Goal: Complete application form

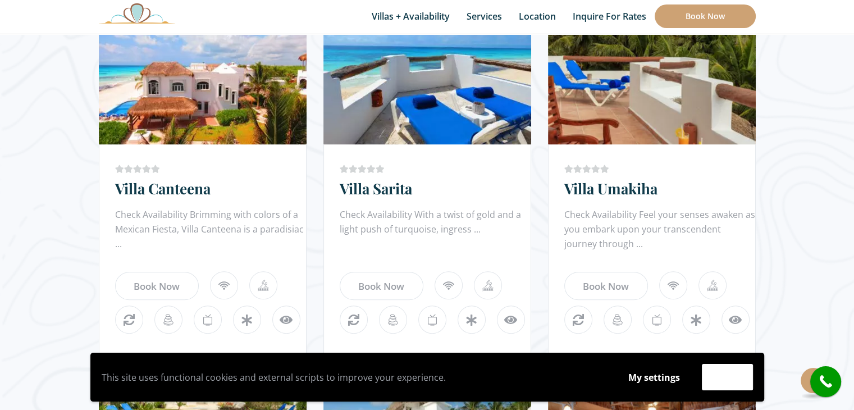
scroll to position [716, 0]
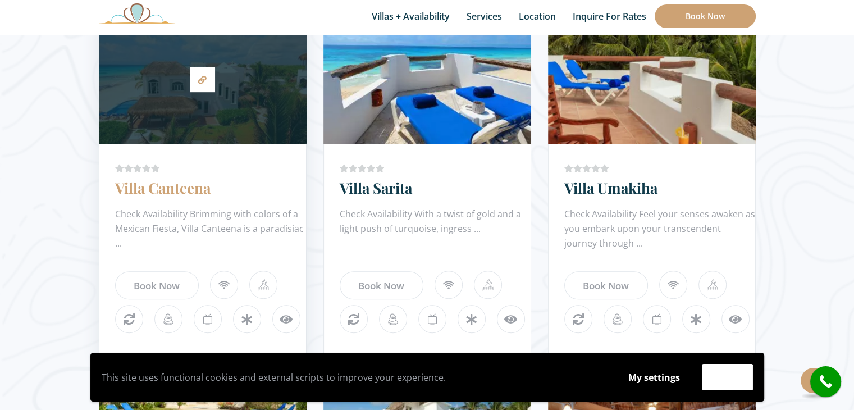
click at [195, 186] on link "Villa Canteena" at bounding box center [162, 188] width 95 height 20
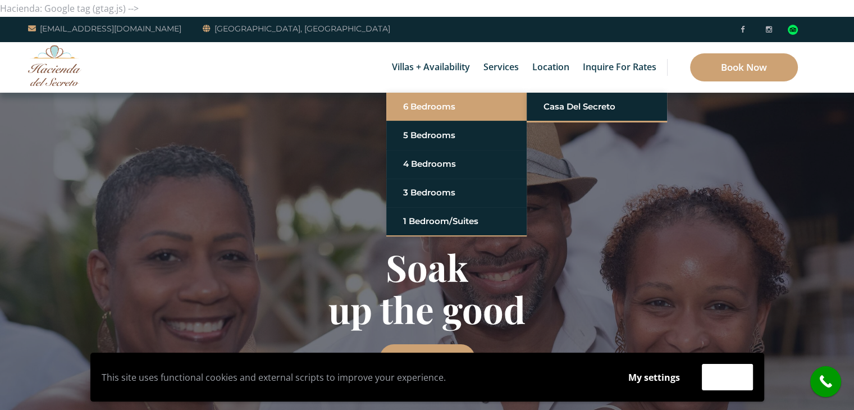
click at [425, 107] on link "6 Bedrooms" at bounding box center [456, 107] width 107 height 20
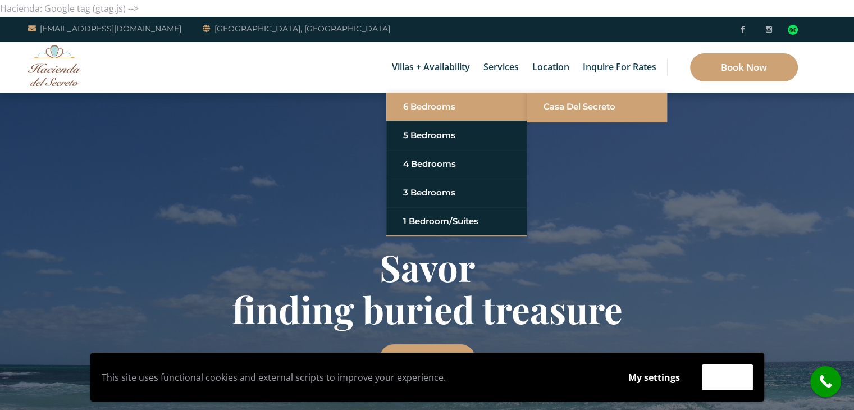
click at [565, 104] on link "Casa del Secreto" at bounding box center [596, 107] width 107 height 20
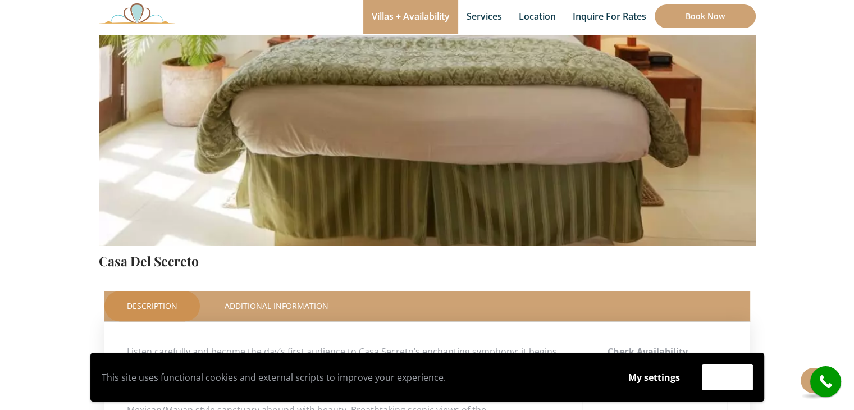
scroll to position [376, 0]
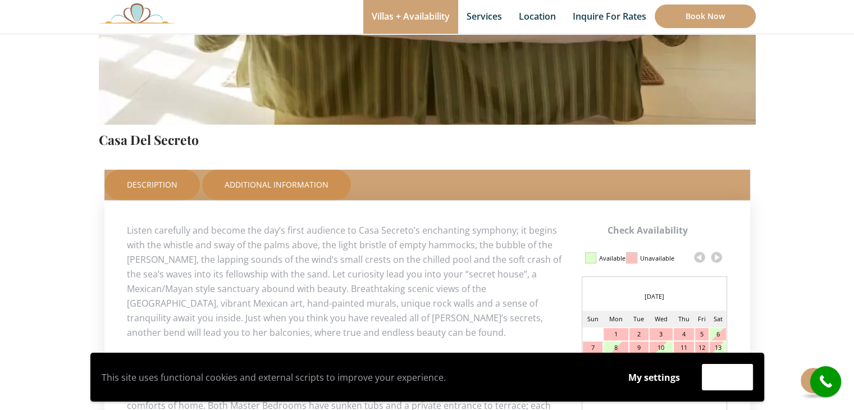
click at [313, 181] on link "Additional Information" at bounding box center [276, 185] width 149 height 30
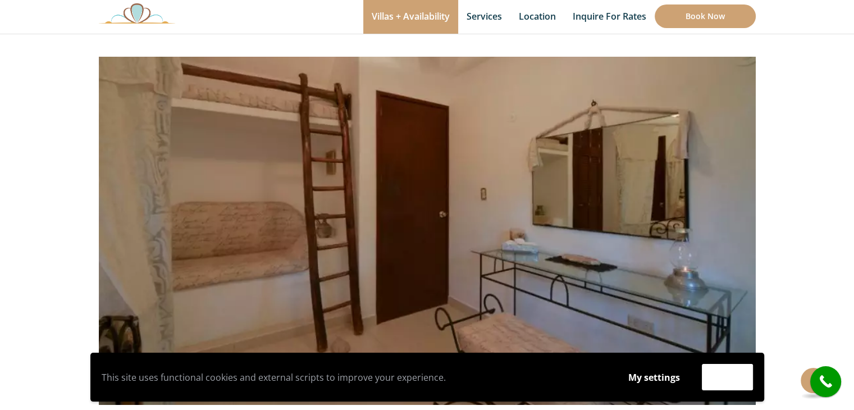
scroll to position [95, 0]
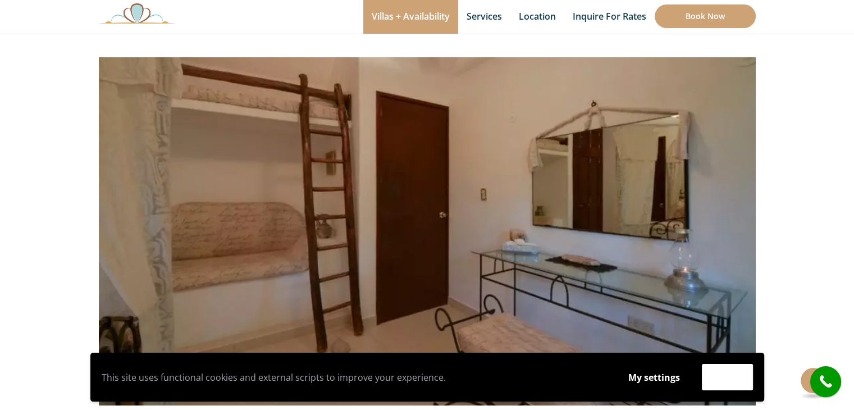
click at [807, 378] on div "This site uses functional cookies and external scripts to improve your experien…" at bounding box center [426, 377] width 837 height 49
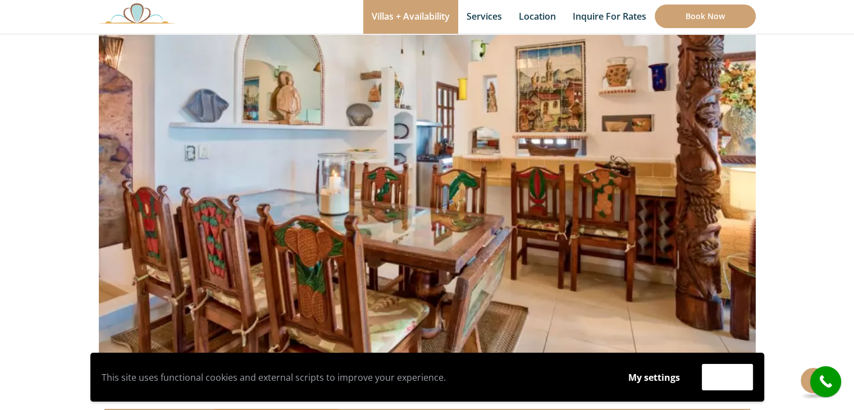
scroll to position [138, 0]
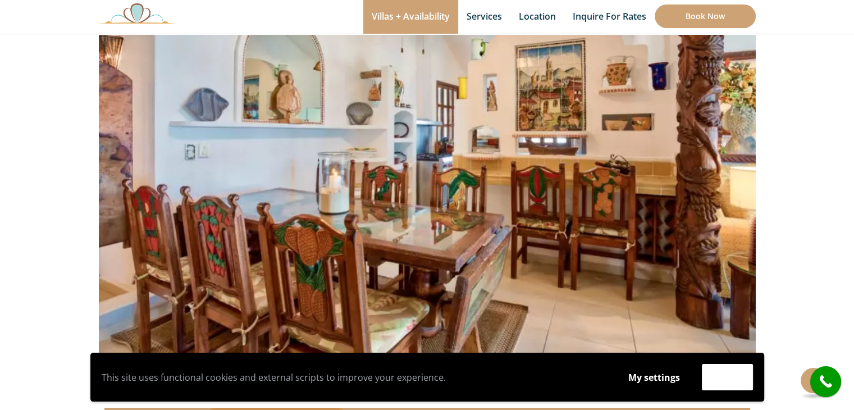
click at [807, 373] on div "This site uses functional cookies and external scripts to improve your experien…" at bounding box center [426, 377] width 837 height 49
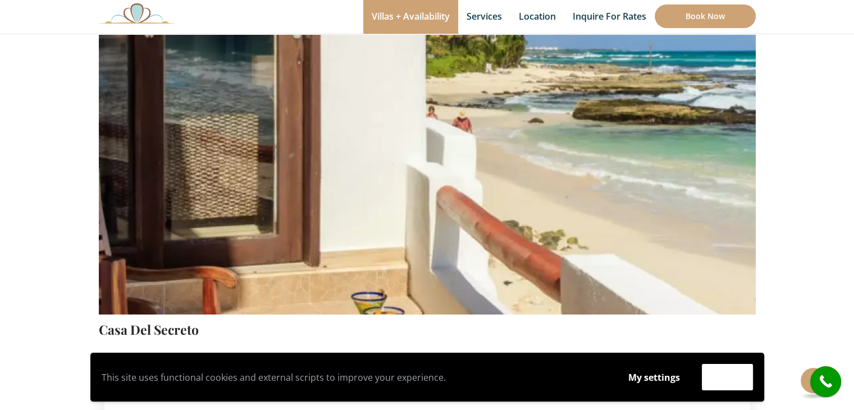
scroll to position [146, 0]
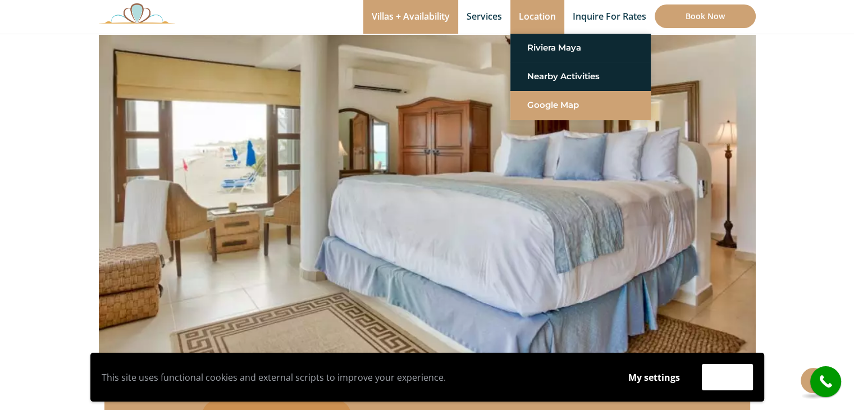
click at [550, 107] on link "Google Map" at bounding box center [580, 105] width 107 height 20
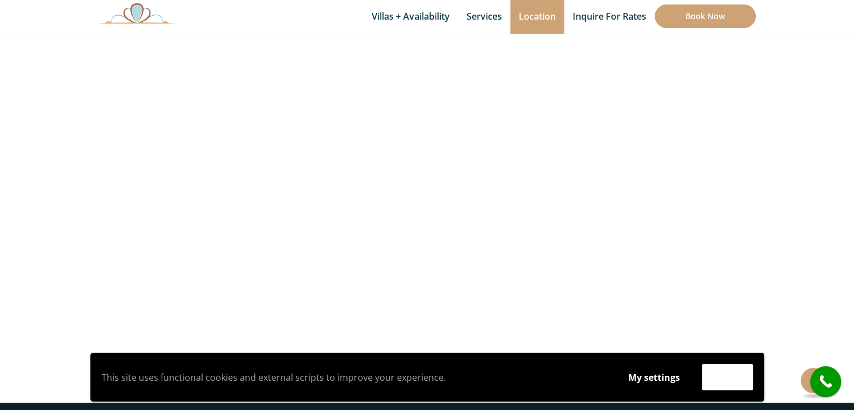
scroll to position [390, 0]
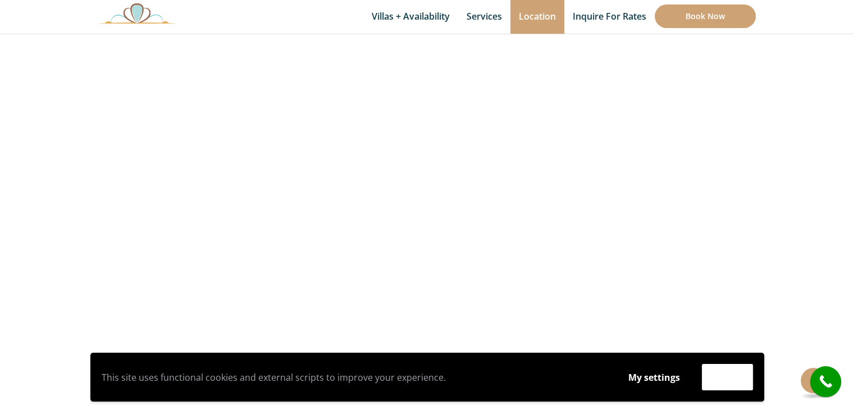
click at [778, 162] on section at bounding box center [427, 119] width 854 height 584
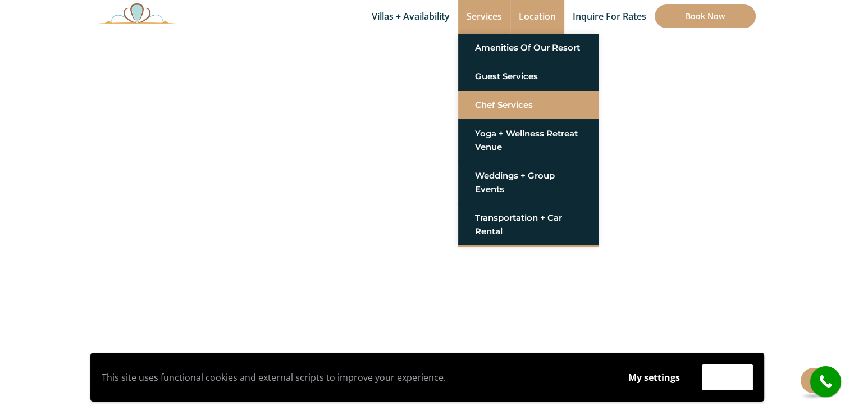
click at [496, 101] on link "Chef Services" at bounding box center [528, 105] width 107 height 20
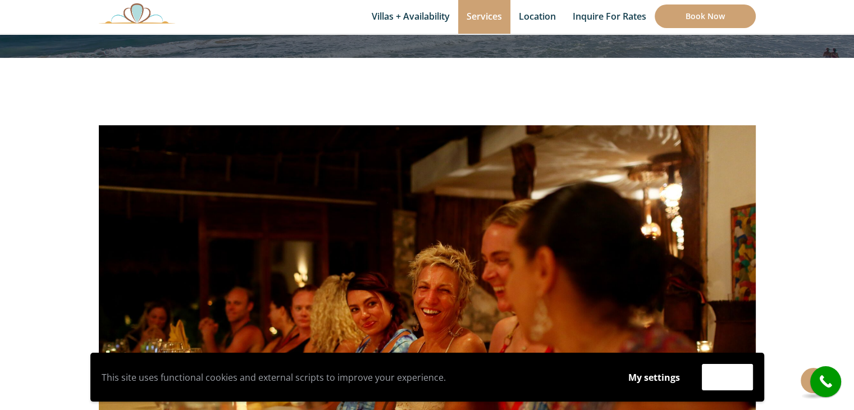
scroll to position [148, 0]
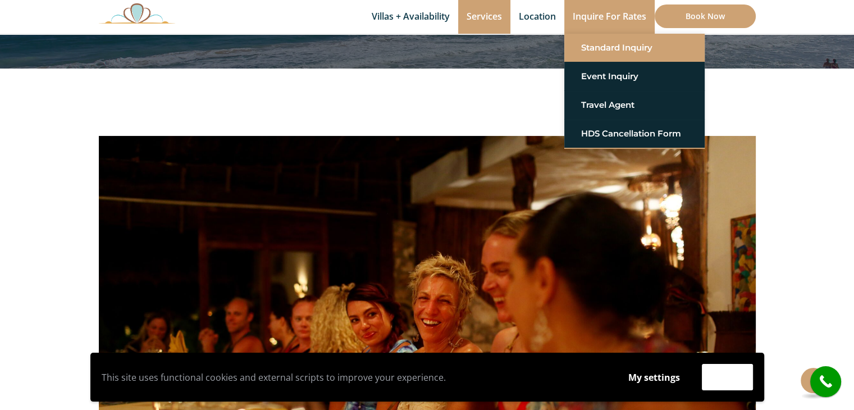
click at [612, 53] on link "Standard Inquiry" at bounding box center [634, 48] width 107 height 20
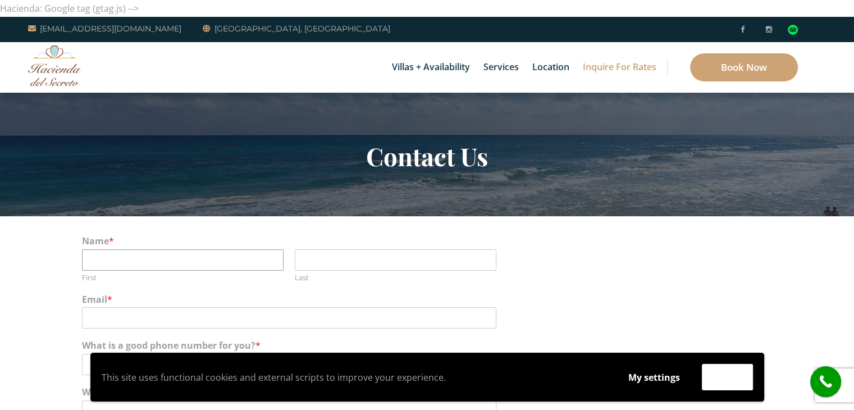
click at [227, 256] on input "First" at bounding box center [183, 259] width 202 height 21
type input "Stephanie"
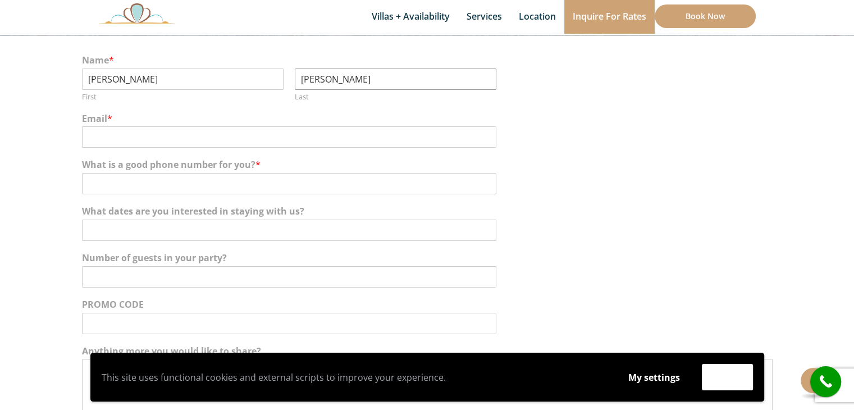
scroll to position [179, 0]
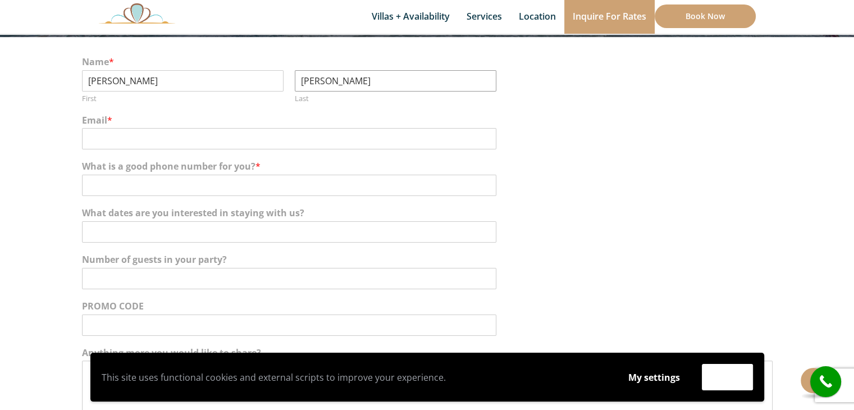
type input "Parsons"
click at [108, 140] on input "Email *" at bounding box center [289, 138] width 414 height 21
type input "sjoparsons@yahoo.com"
click at [111, 177] on input "What is a good phone number for you? *" at bounding box center [289, 185] width 414 height 21
type input "916-340-4774"
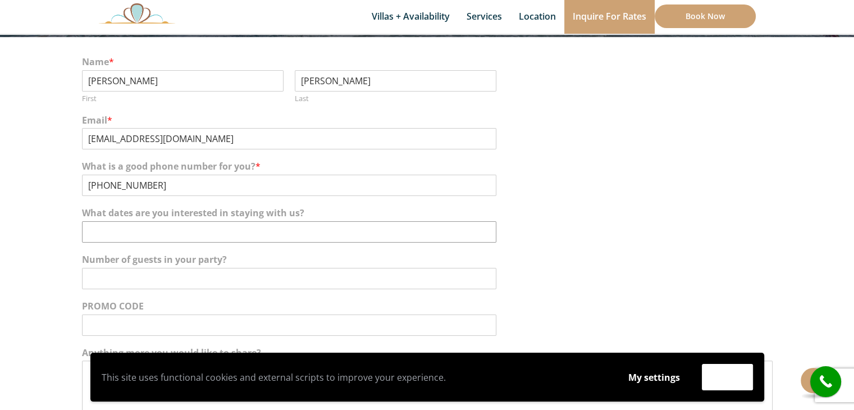
click at [132, 239] on input "What dates are you interested in staying with us?" at bounding box center [289, 231] width 414 height 21
type input "September 2026 4-5 days"
click at [120, 283] on input "Number of guests in your party?" at bounding box center [289, 278] width 414 height 21
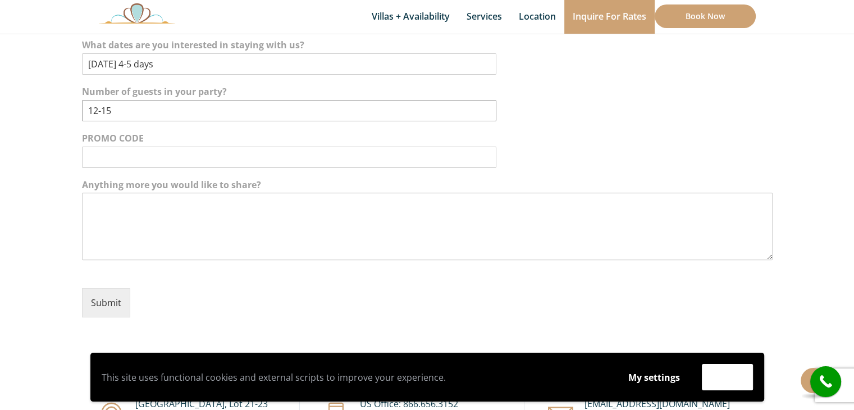
scroll to position [347, 0]
type input "12-15"
click at [100, 203] on textarea "Anything more you would like to share?" at bounding box center [427, 225] width 690 height 67
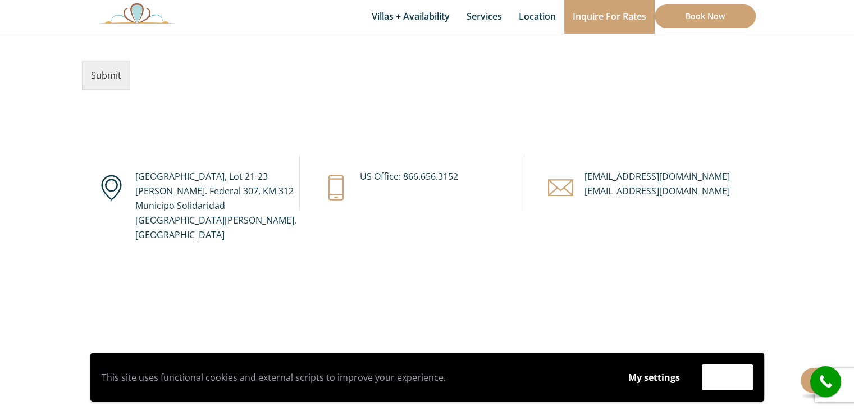
scroll to position [584, 0]
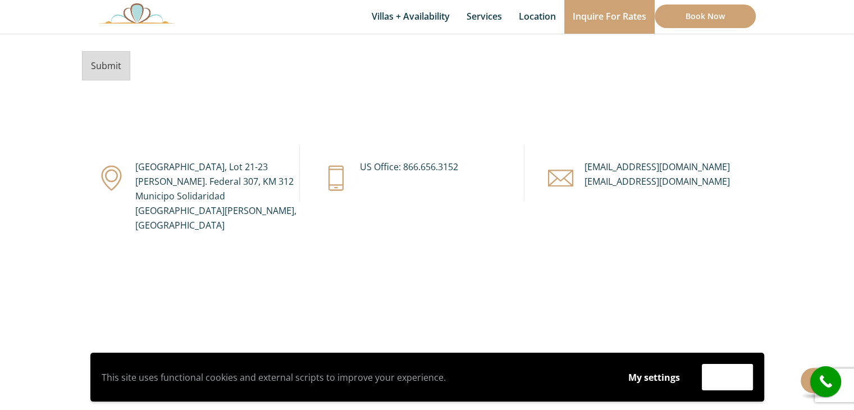
click at [115, 69] on button "Submit" at bounding box center [106, 65] width 48 height 29
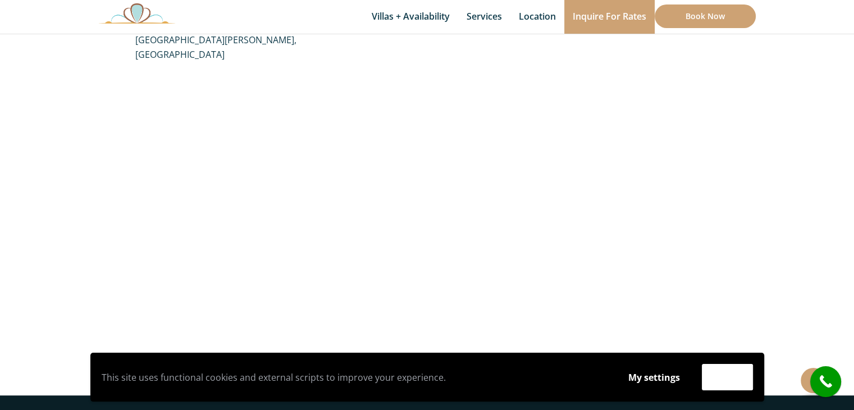
scroll to position [377, 0]
click at [833, 355] on div "This site uses functional cookies and external scripts to improve your experien…" at bounding box center [426, 377] width 837 height 49
click at [835, 355] on div "This site uses functional cookies and external scripts to improve your experien…" at bounding box center [426, 377] width 837 height 49
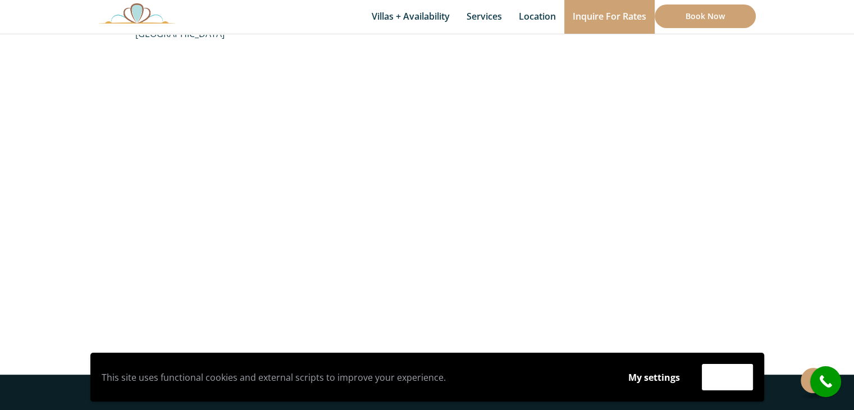
scroll to position [397, 0]
